Goal: Information Seeking & Learning: Learn about a topic

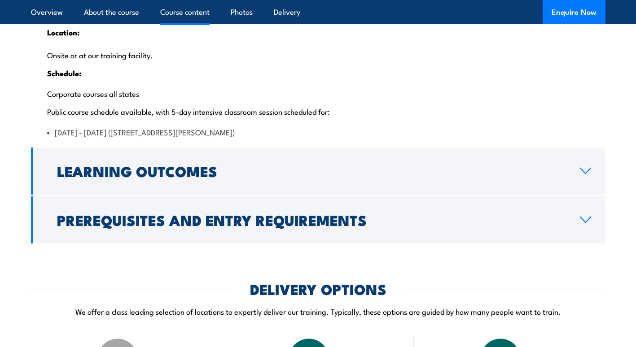
scroll to position [1869, 0]
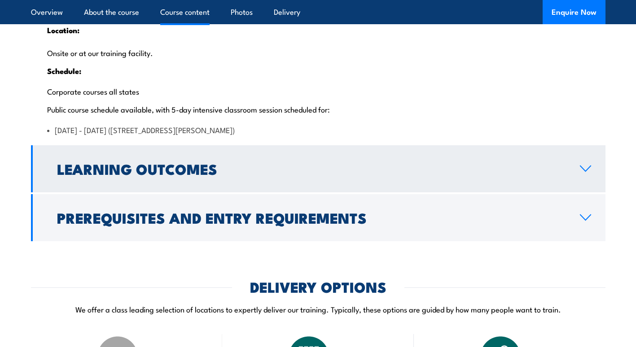
click at [457, 175] on h2 "Learning Outcomes" at bounding box center [311, 168] width 508 height 13
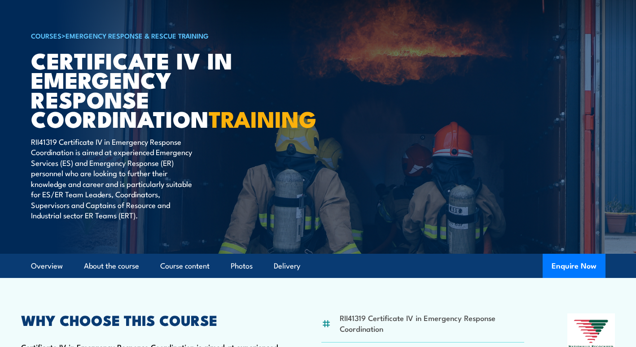
scroll to position [0, 0]
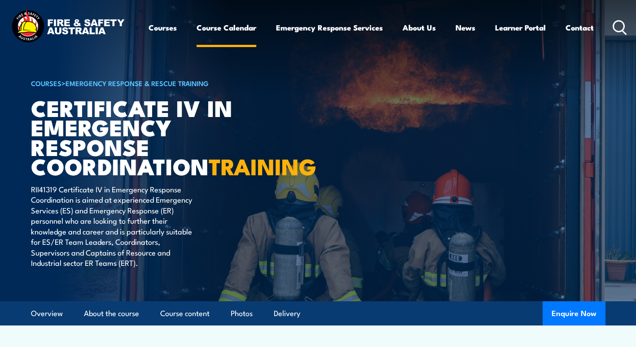
click at [249, 26] on link "Course Calendar" at bounding box center [227, 28] width 60 height 24
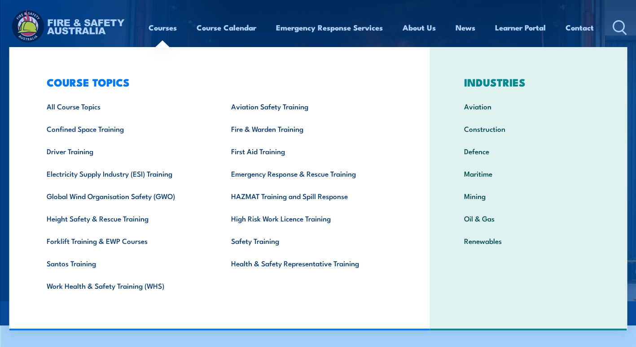
click at [161, 30] on link "Courses" at bounding box center [163, 28] width 28 height 24
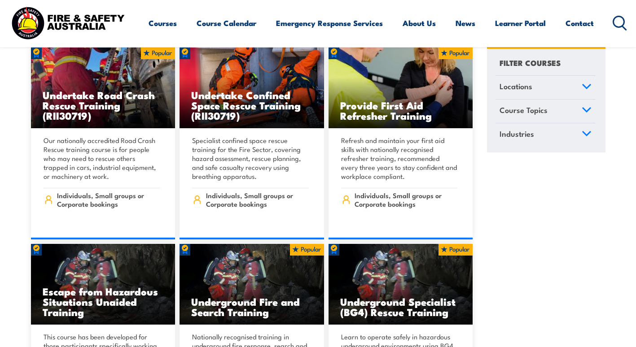
scroll to position [698, 0]
